Goal: Navigation & Orientation: Find specific page/section

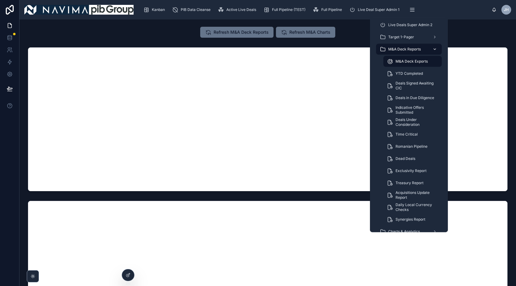
click at [434, 48] on icon "scrollable content" at bounding box center [435, 49] width 4 height 4
click at [404, 50] on span "M&A Deck Reports" at bounding box center [404, 49] width 33 height 5
click at [434, 51] on icon "scrollable content" at bounding box center [435, 49] width 4 height 4
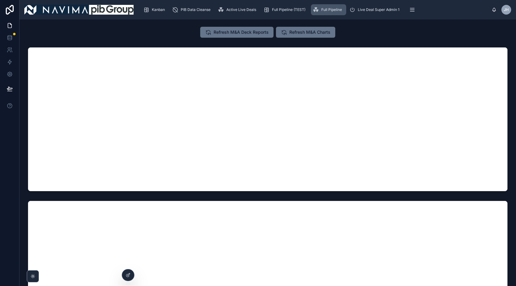
click at [320, 8] on div "Full Pipeline" at bounding box center [329, 10] width 32 height 10
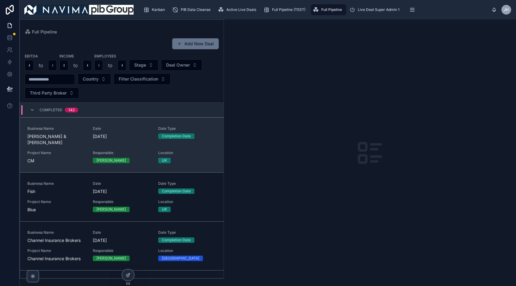
click at [60, 138] on span "[PERSON_NAME] & [PERSON_NAME]" at bounding box center [56, 140] width 58 height 12
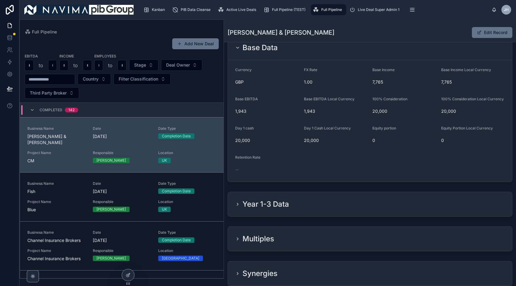
scroll to position [572, 0]
click at [239, 239] on div "Multiples" at bounding box center [254, 238] width 39 height 10
click at [264, 236] on h2 "Multiples" at bounding box center [259, 238] width 32 height 10
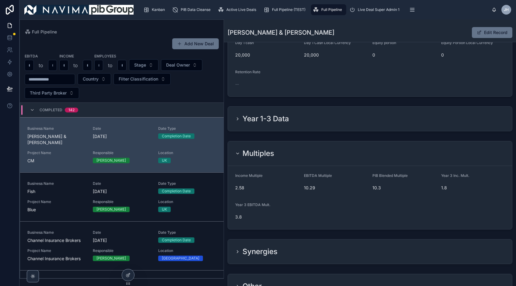
scroll to position [659, 0]
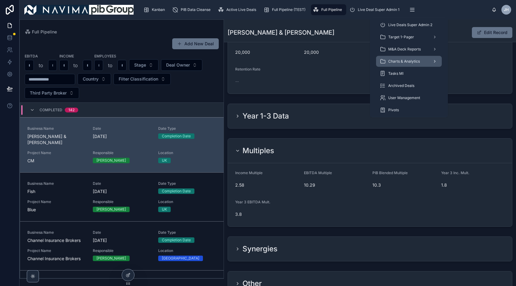
click at [410, 58] on div "Charts & Analytics" at bounding box center [409, 62] width 58 height 10
